Goal: Task Accomplishment & Management: Manage account settings

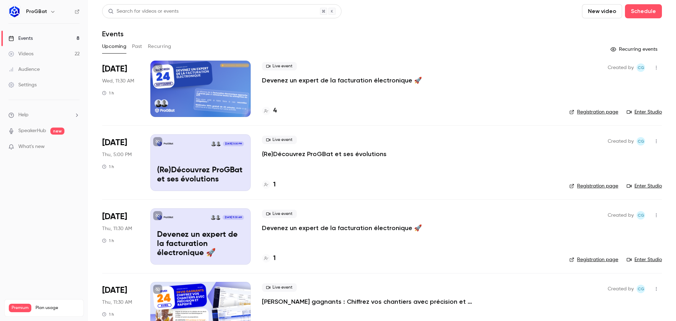
click at [329, 52] on div "Upcoming Past Recurring" at bounding box center [381, 48] width 559 height 14
click at [328, 84] on div "Live event Devenez un expert de la facturation électronique 🚀 4" at bounding box center [410, 89] width 296 height 56
click at [328, 82] on p "Devenez un expert de la facturation électronique 🚀" at bounding box center [342, 80] width 160 height 8
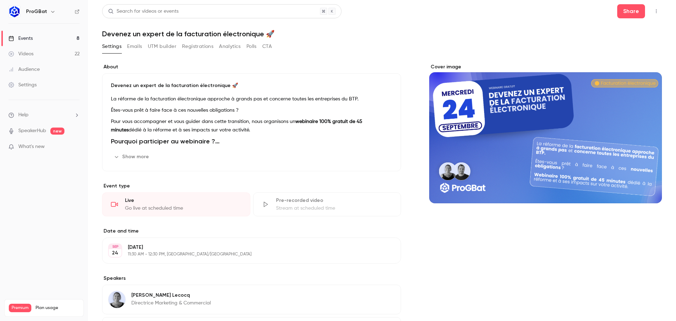
click at [168, 45] on button "UTM builder" at bounding box center [162, 46] width 29 height 11
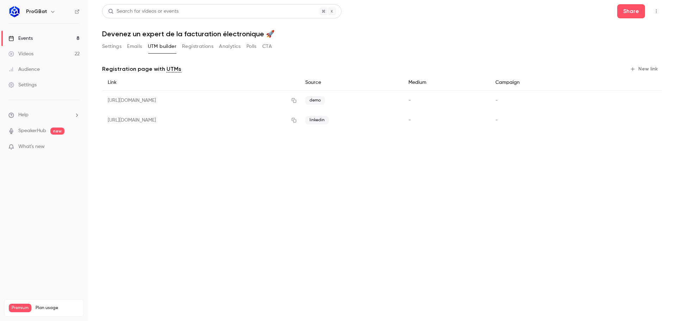
drag, startPoint x: 222, startPoint y: 48, endPoint x: 244, endPoint y: 49, distance: 22.2
click at [222, 48] on button "Analytics" at bounding box center [230, 46] width 22 height 11
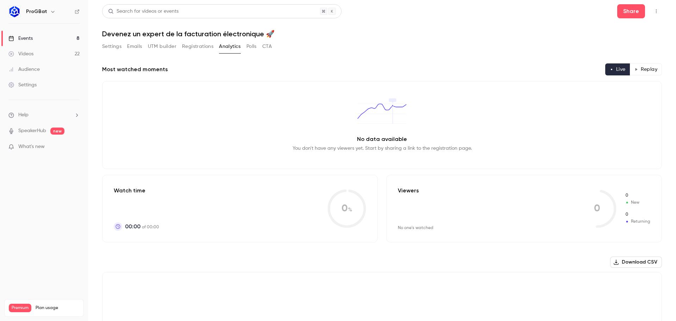
click at [191, 45] on button "Registrations" at bounding box center [197, 46] width 31 height 11
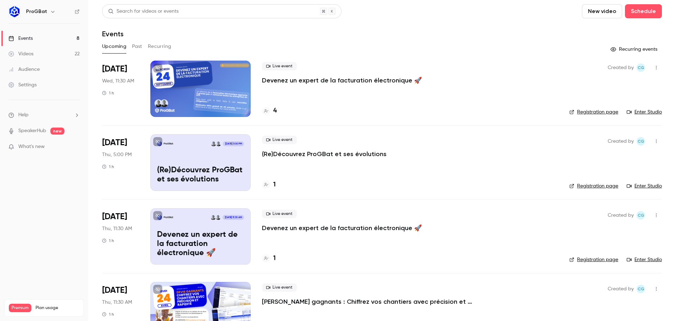
click at [132, 45] on button "Past" at bounding box center [137, 46] width 10 height 11
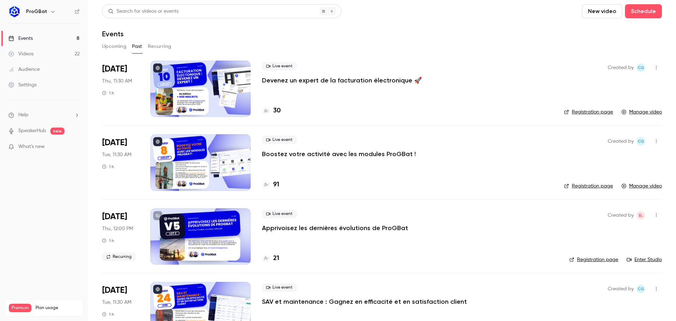
click at [117, 47] on button "Upcoming" at bounding box center [114, 46] width 24 height 11
